Goal: Use online tool/utility: Utilize a website feature to perform a specific function

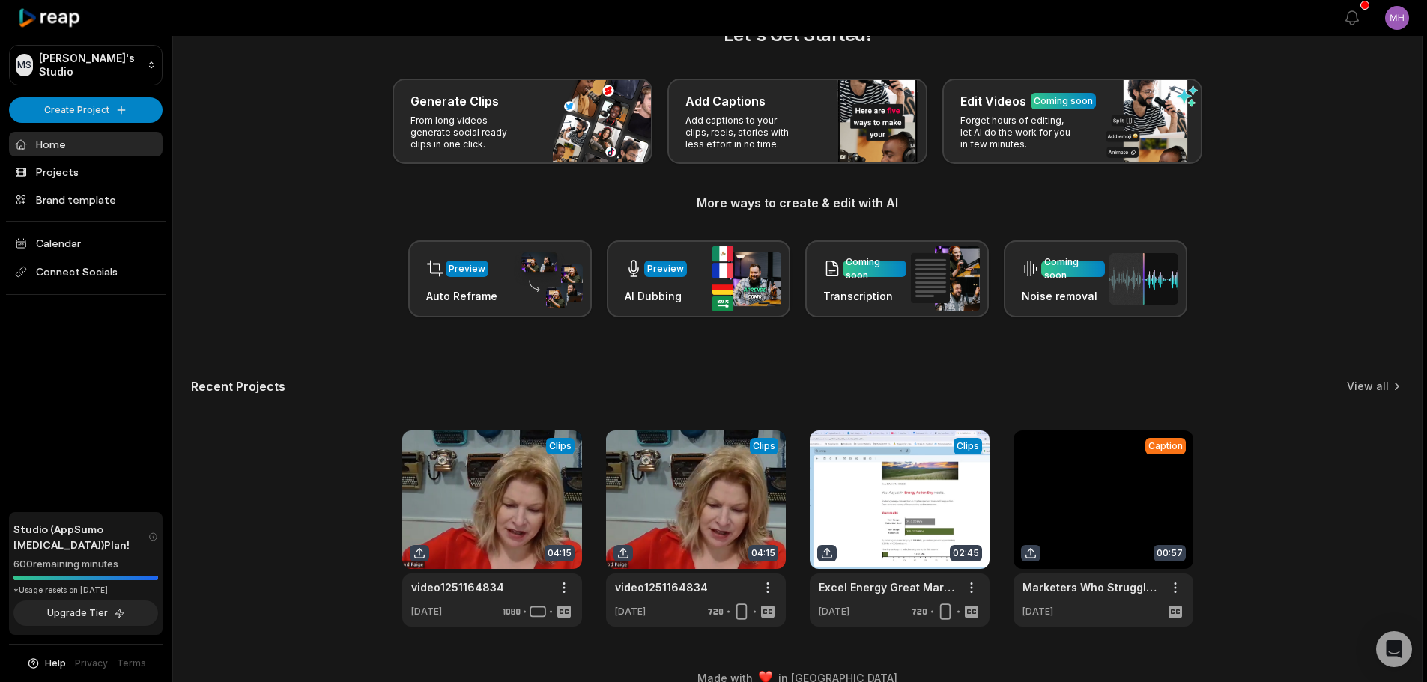
scroll to position [65, 0]
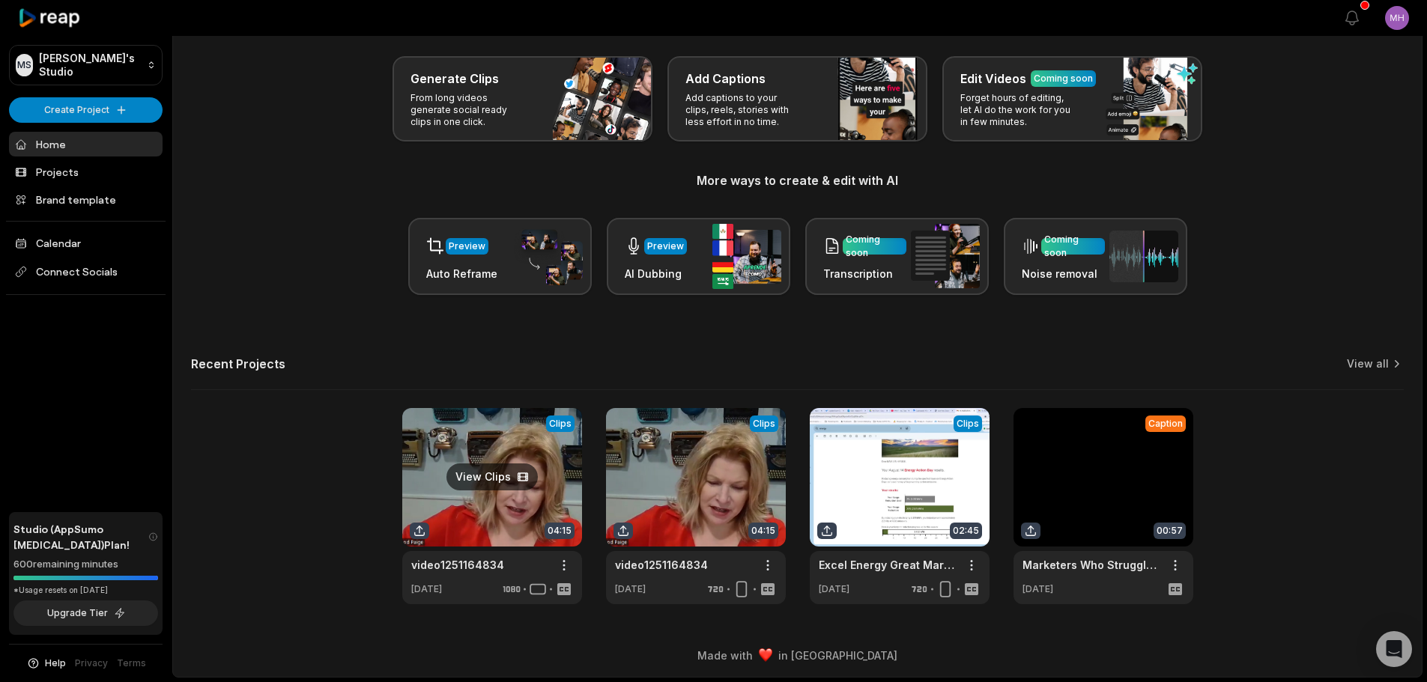
click at [439, 456] on link at bounding box center [492, 506] width 180 height 196
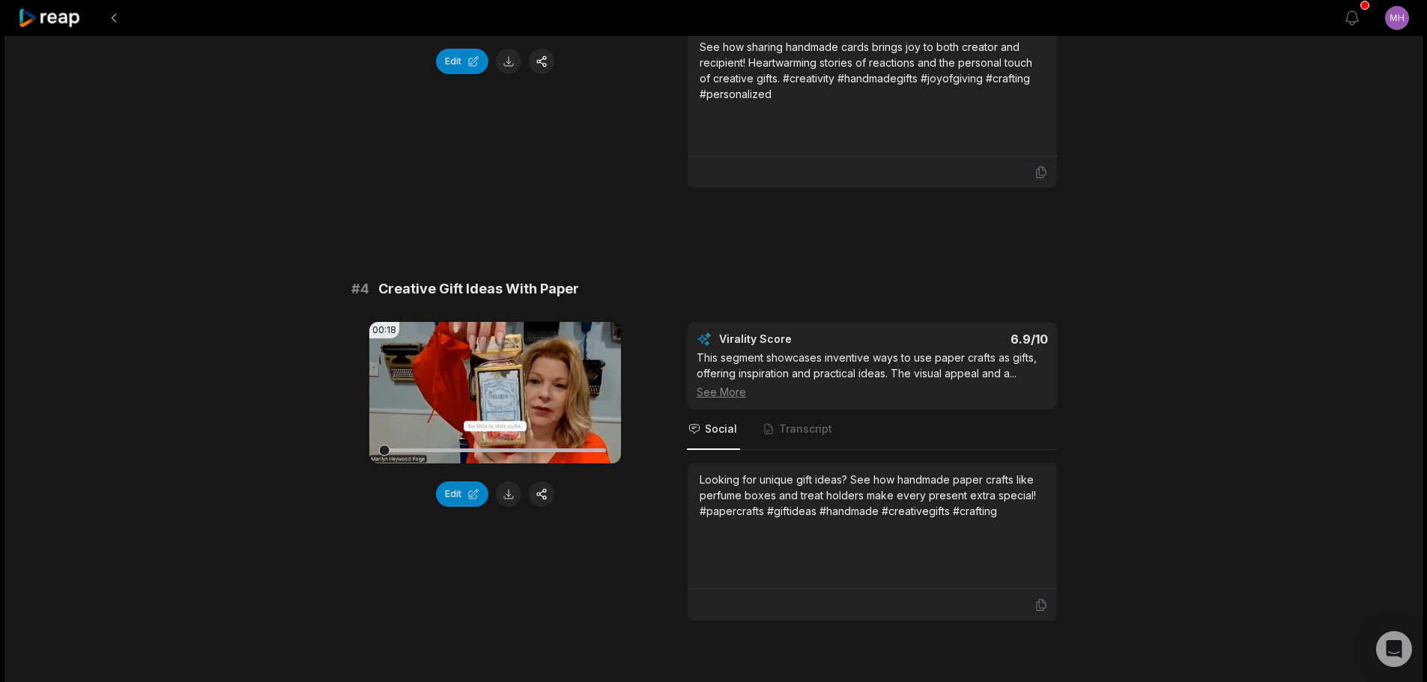
scroll to position [1573, 0]
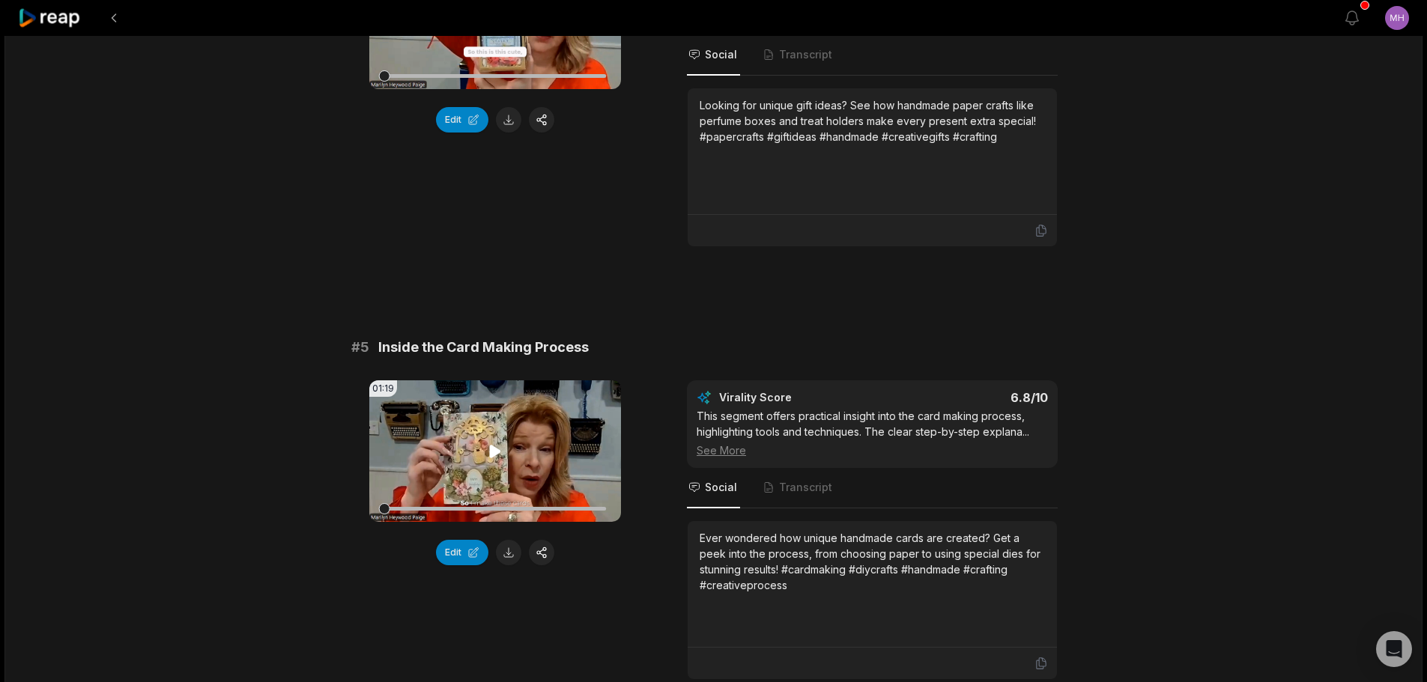
click at [495, 458] on icon at bounding box center [495, 451] width 11 height 13
click at [463, 566] on button "Edit" at bounding box center [462, 552] width 52 height 25
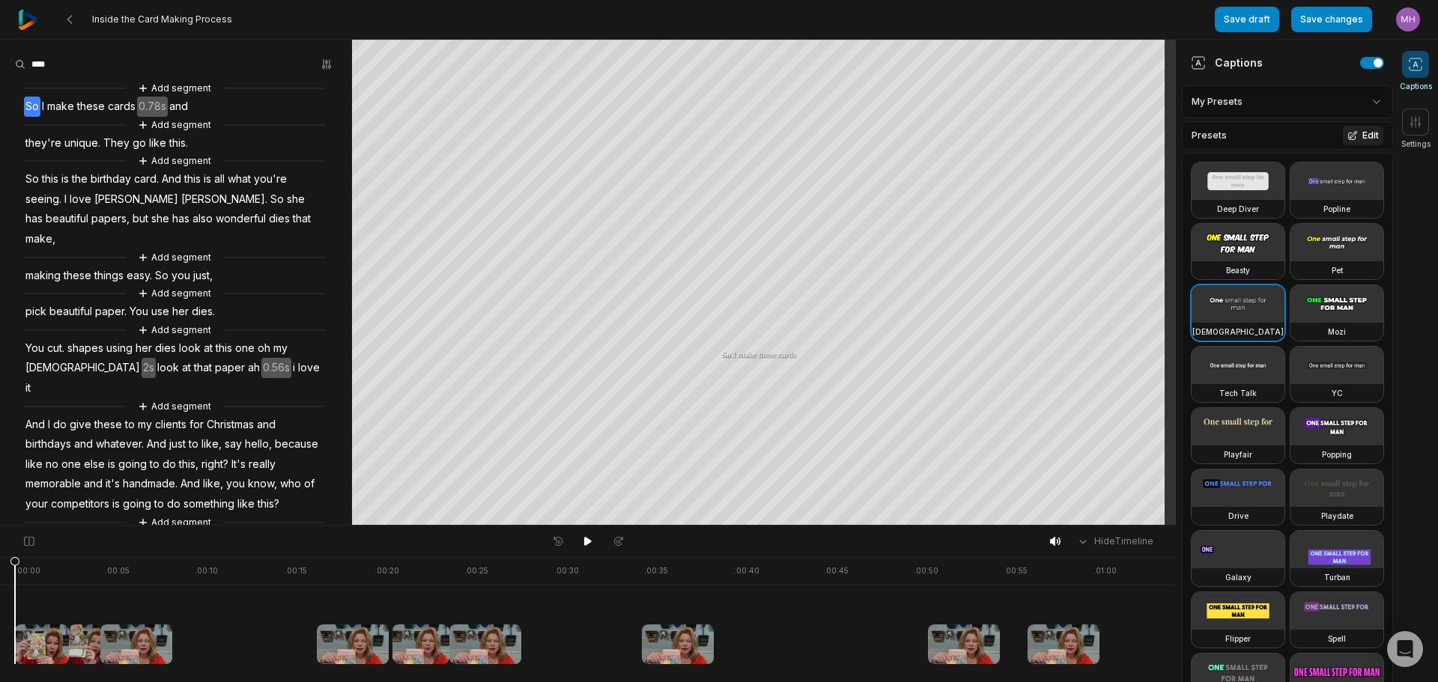
click at [1348, 133] on icon at bounding box center [1353, 135] width 10 height 10
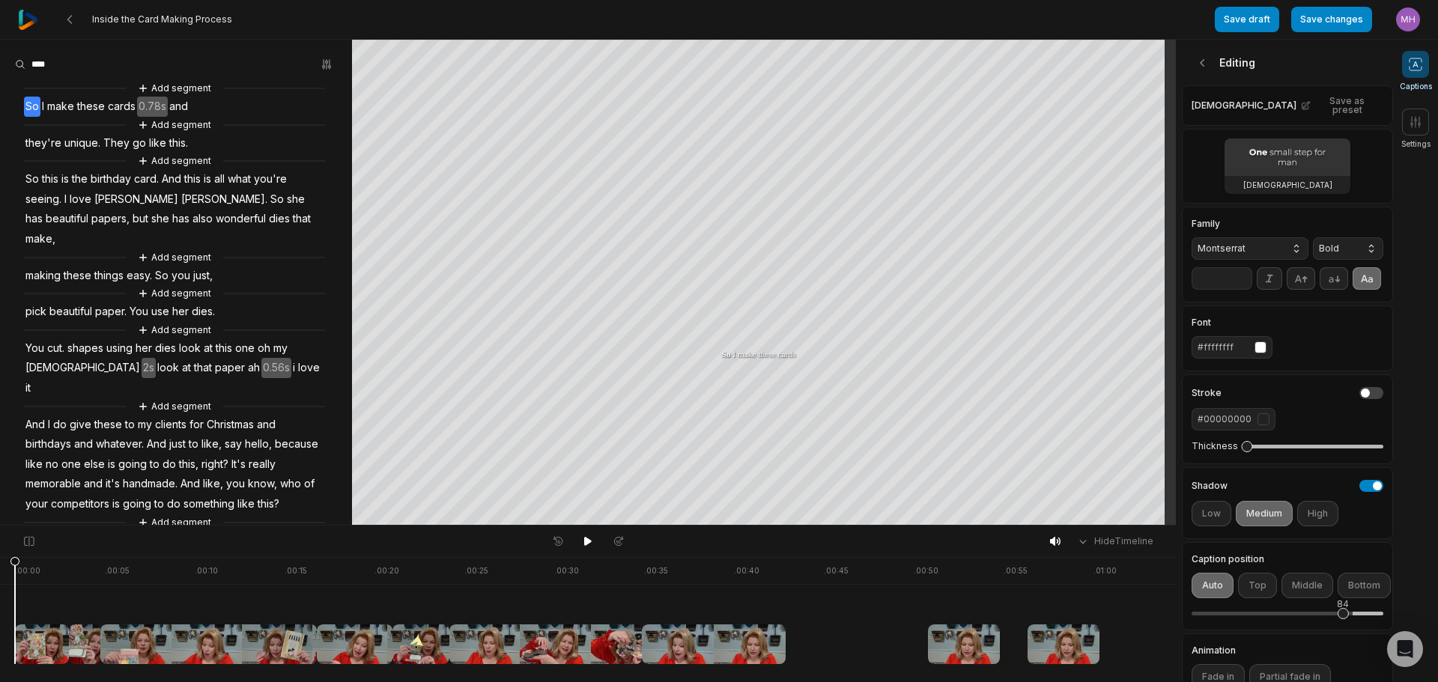
click at [1332, 154] on video at bounding box center [1288, 157] width 126 height 37
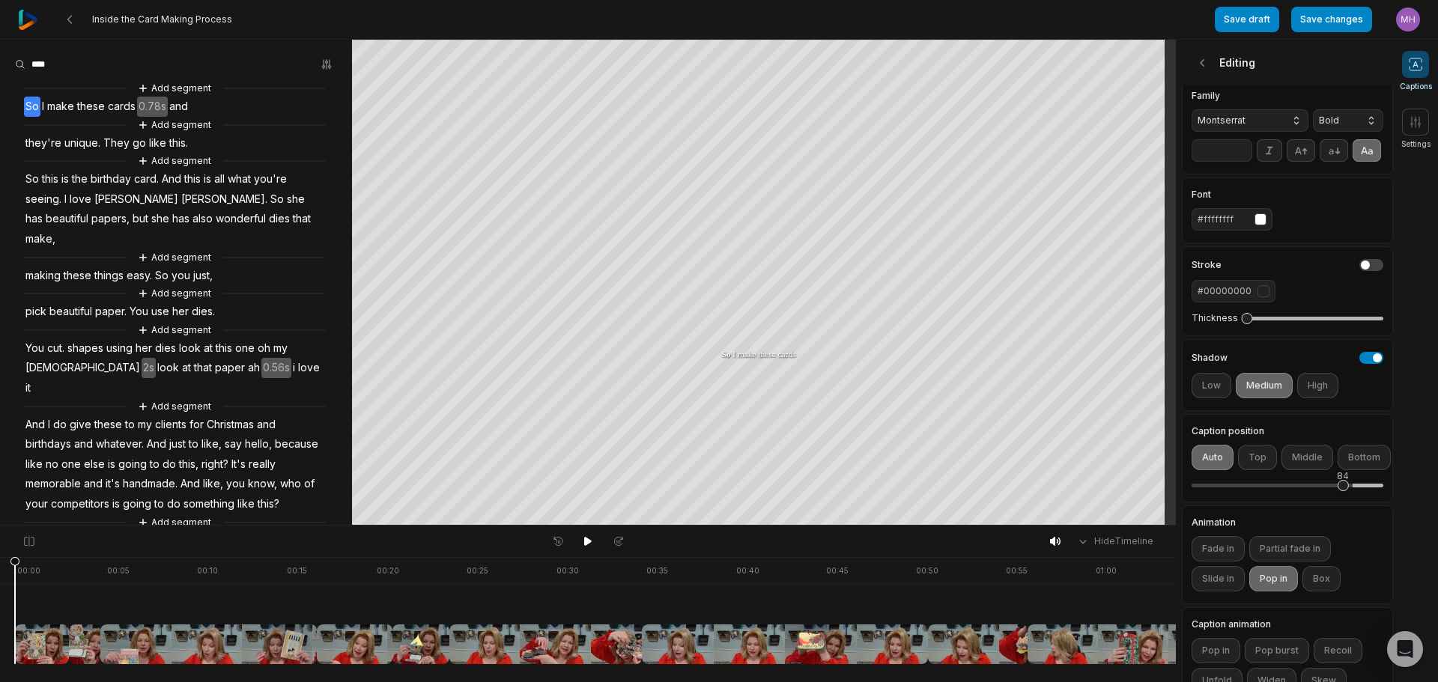
scroll to position [244, 0]
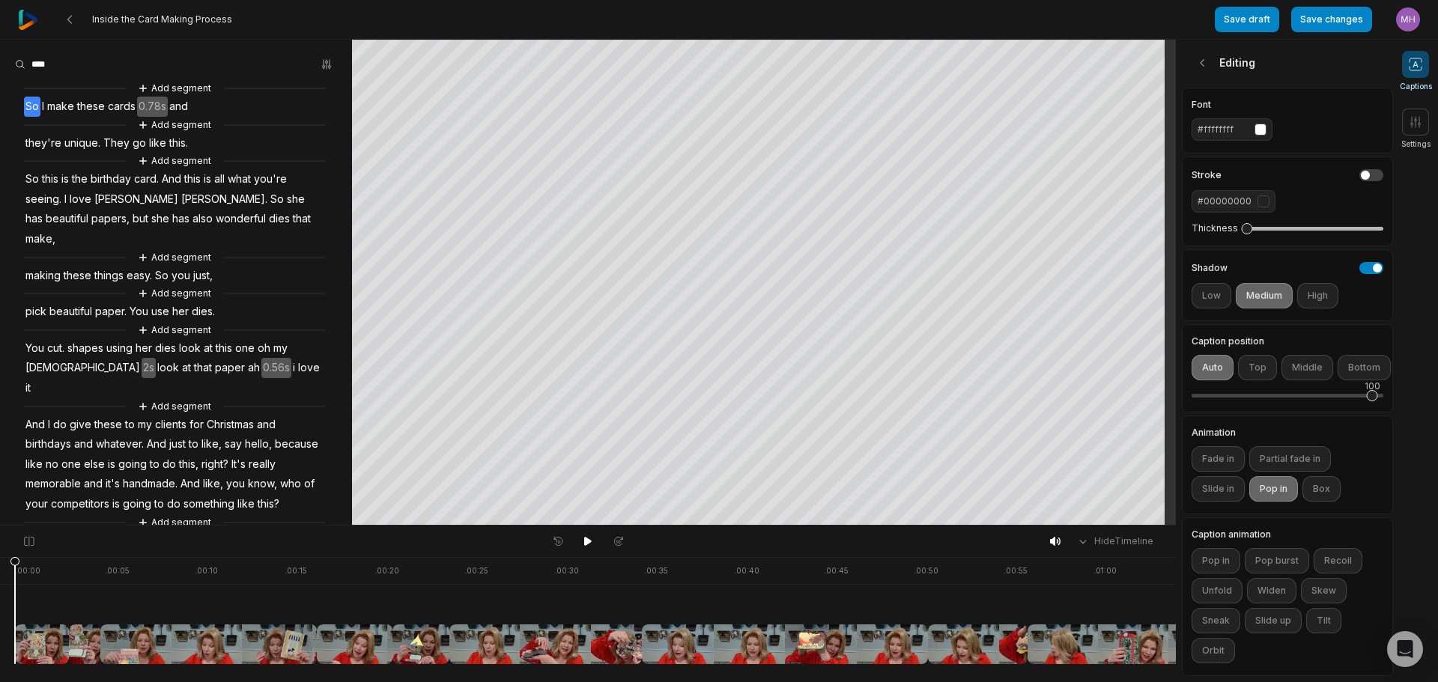
drag, startPoint x: 1346, startPoint y: 390, endPoint x: 1383, endPoint y: 391, distance: 36.7
click at [1383, 391] on aside "Editing Zen Save as preset Zen Family Montserrat Bold ** Font #ffffffff Stroke …" at bounding box center [1284, 361] width 217 height 643
click at [587, 545] on icon at bounding box center [587, 541] width 7 height 9
